Goal: Task Accomplishment & Management: Use online tool/utility

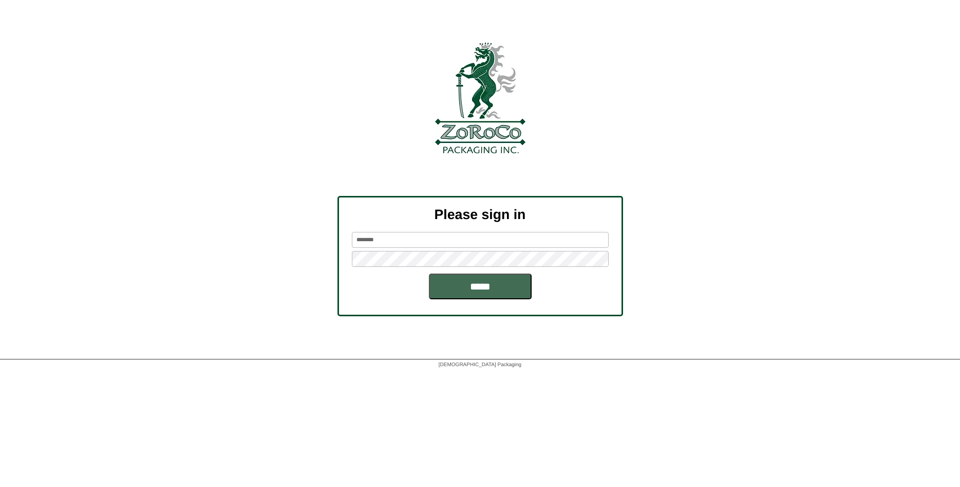
click at [479, 286] on input "*****" at bounding box center [480, 286] width 103 height 26
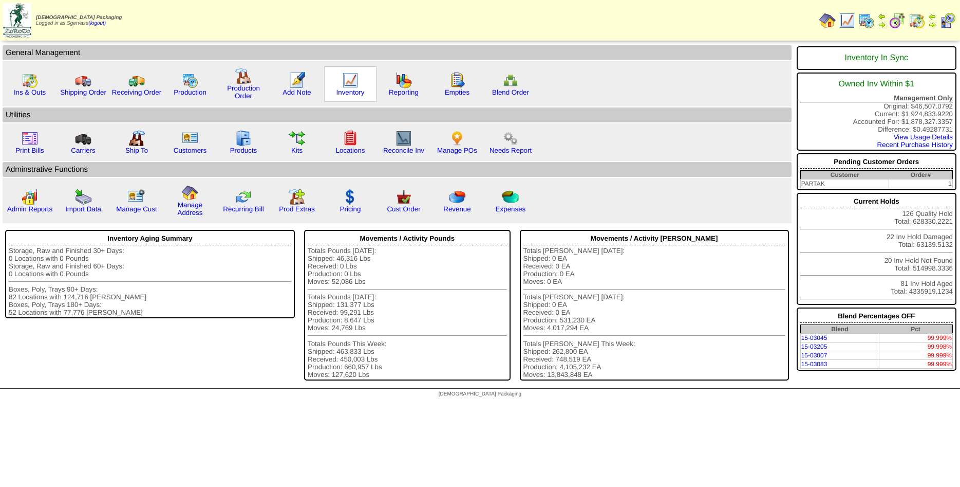
click at [348, 84] on img at bounding box center [350, 80] width 16 height 16
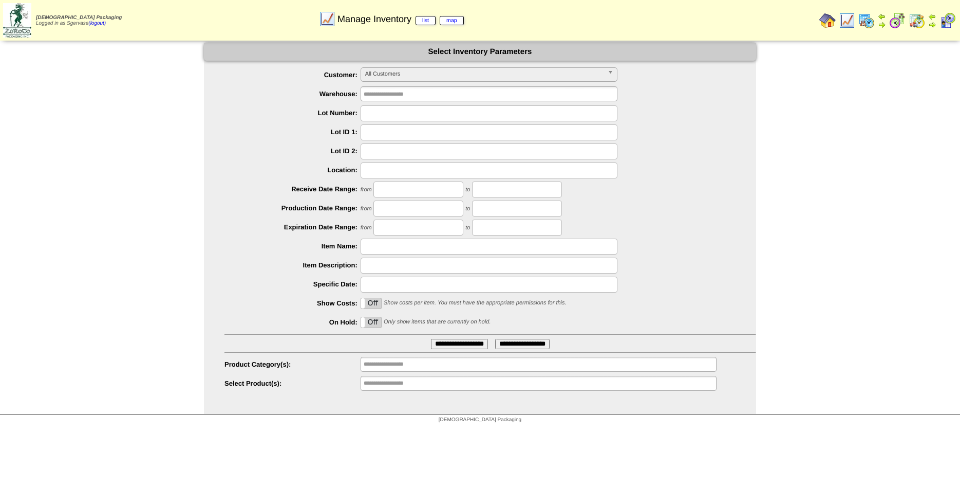
click at [384, 80] on span "All Customers" at bounding box center [484, 74] width 238 height 12
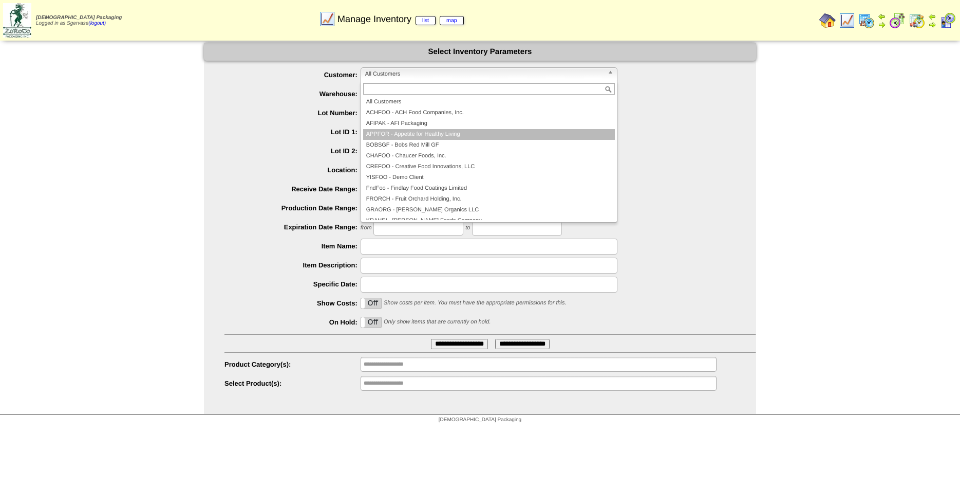
click at [454, 135] on li "APPFOR - Appetite for Healthy Living" at bounding box center [489, 134] width 252 height 11
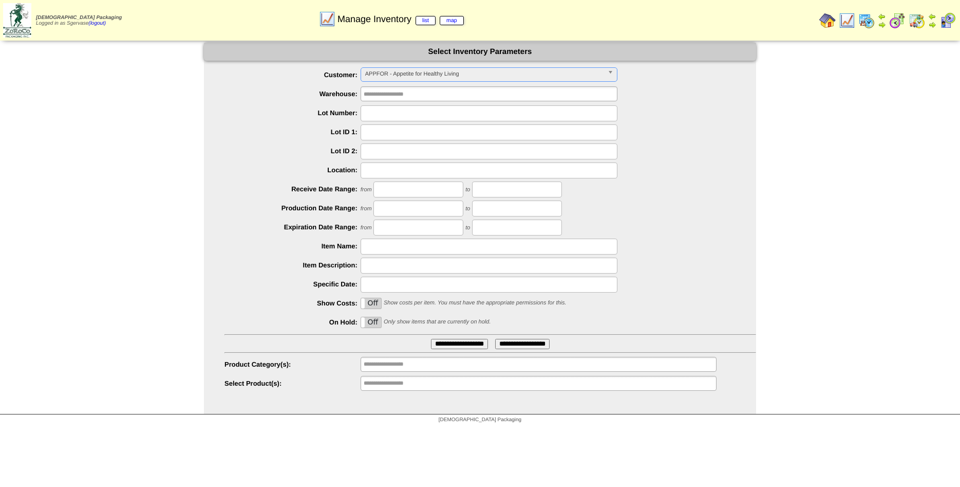
click at [449, 345] on input "**********" at bounding box center [459, 344] width 57 height 10
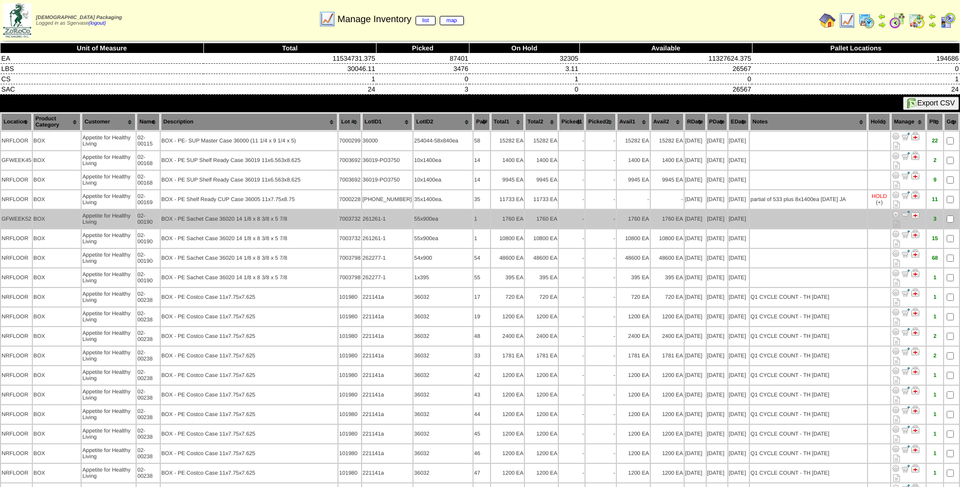
click at [604, 223] on td "-" at bounding box center [601, 219] width 30 height 18
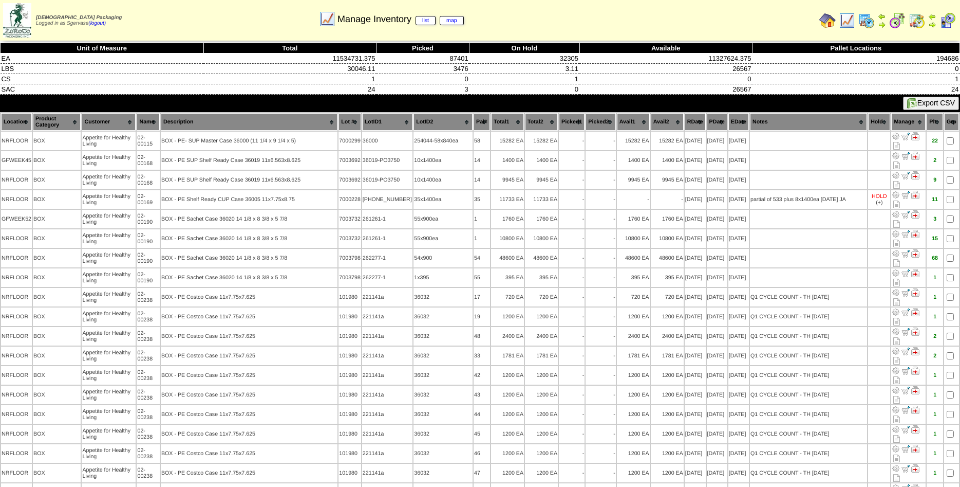
click at [75, 128] on th "Product Category" at bounding box center [57, 121] width 48 height 17
click at [71, 120] on th "Product Category" at bounding box center [57, 121] width 48 height 17
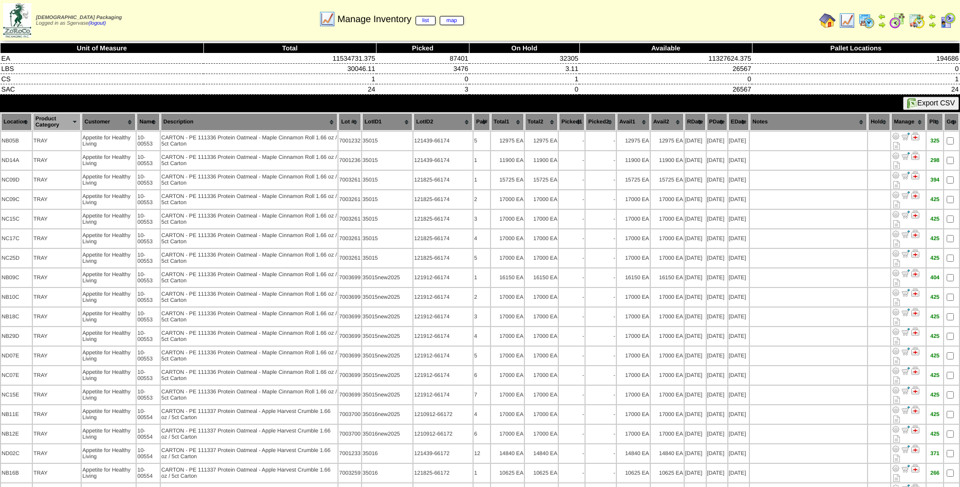
click at [71, 120] on th "Product Category" at bounding box center [57, 121] width 48 height 17
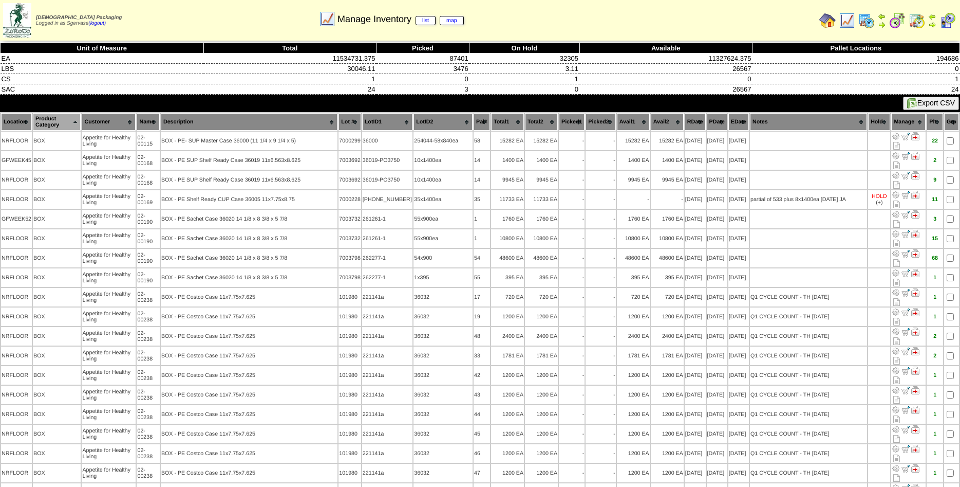
click at [75, 127] on th "Product Category" at bounding box center [57, 121] width 48 height 17
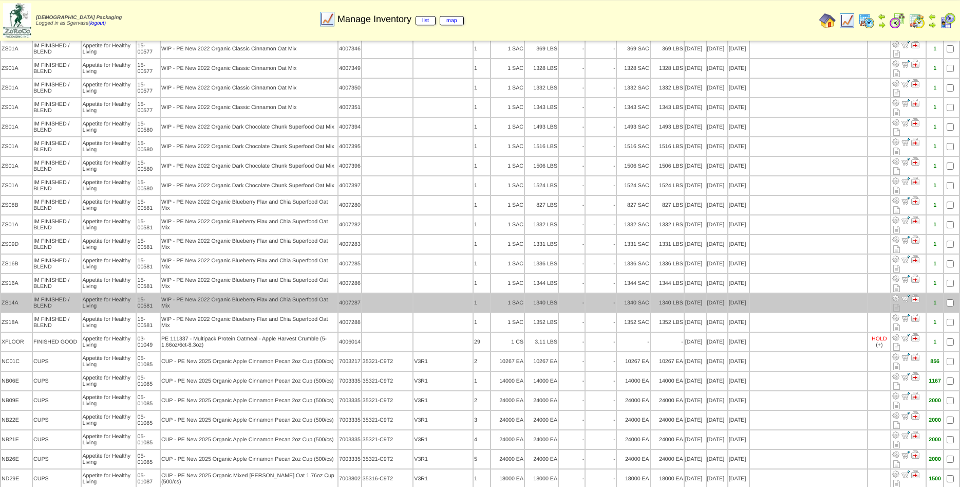
scroll to position [1677, 0]
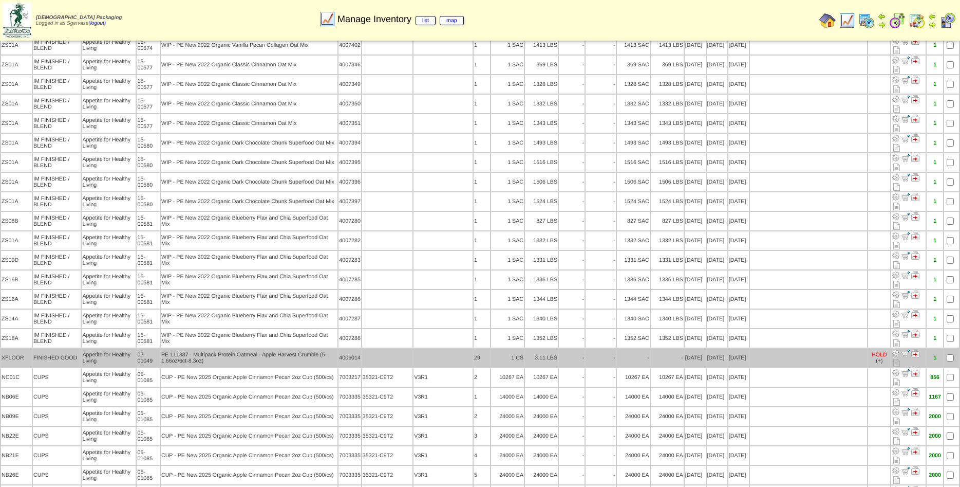
click at [199, 348] on td "PE 111337 - Multipack Protein Oatmeal - Apple Harvest Crumble (5-1.66oz/6ct-8.3…" at bounding box center [249, 357] width 177 height 18
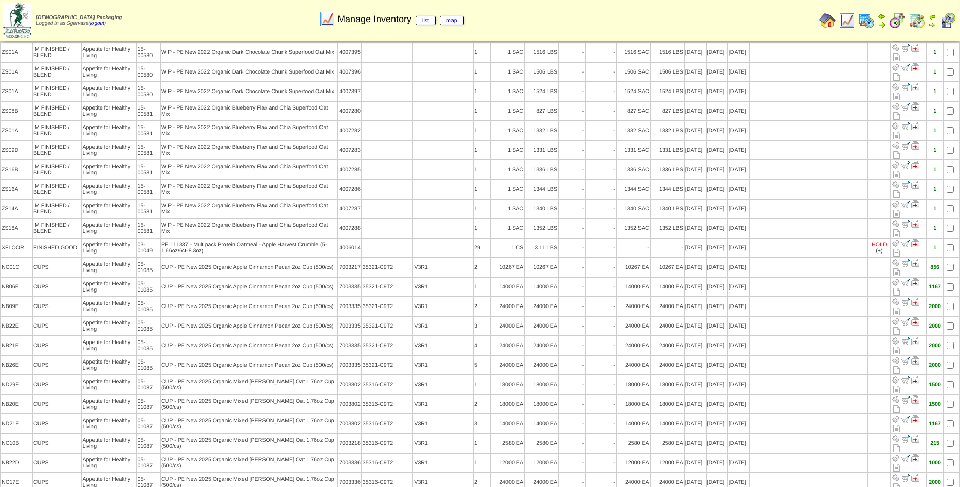
scroll to position [1572, 0]
